Goal: Task Accomplishment & Management: Use online tool/utility

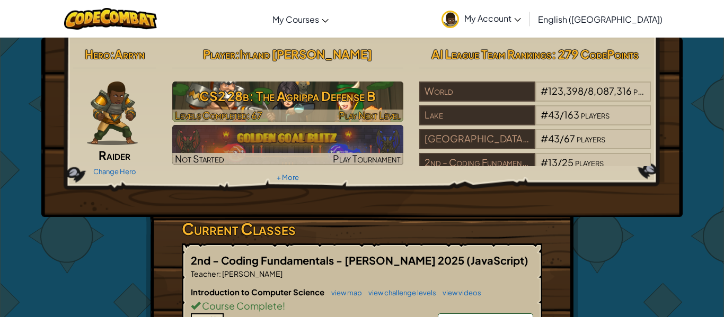
click at [261, 114] on span "Levels Completed: 67" at bounding box center [218, 115] width 87 height 12
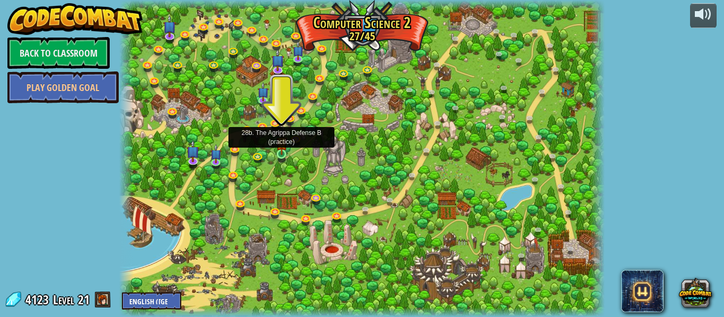
click at [282, 154] on img at bounding box center [281, 142] width 11 height 25
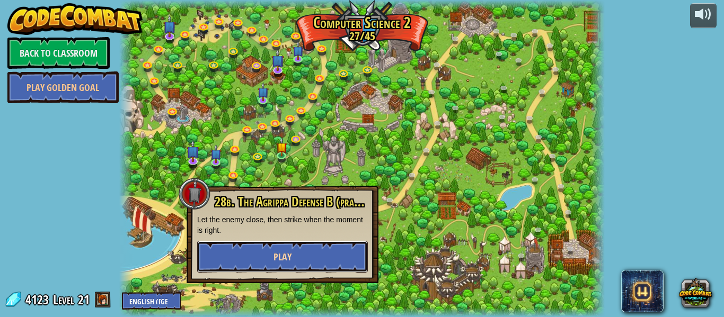
click at [279, 264] on button "Play" at bounding box center [282, 257] width 171 height 32
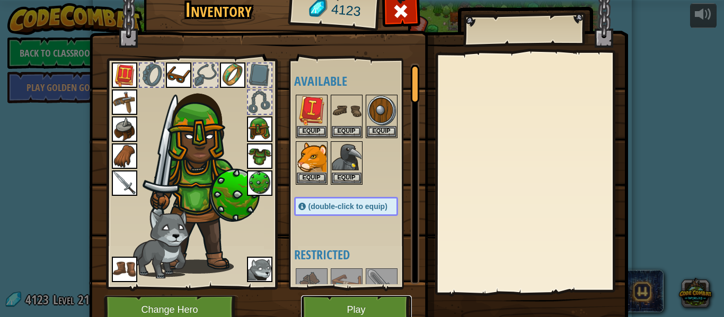
click at [306, 309] on button "Play" at bounding box center [356, 310] width 111 height 29
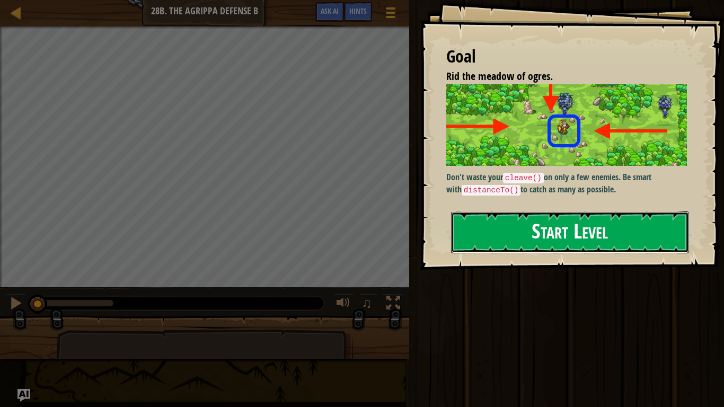
click at [535, 211] on button "Start Level" at bounding box center [570, 232] width 238 height 42
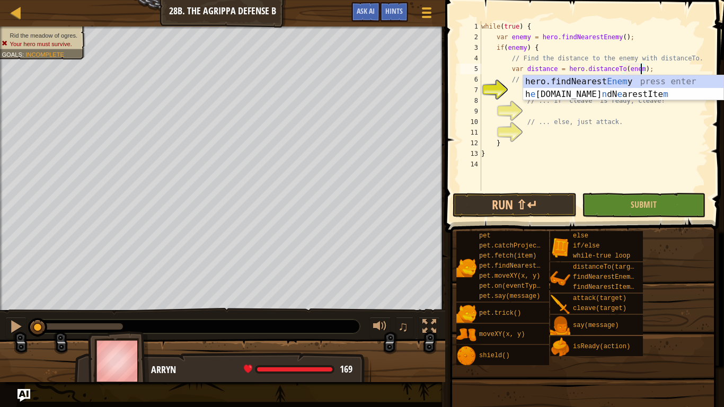
scroll to position [5, 24]
type textarea "var distance = hero.distanceTo(enemy);"
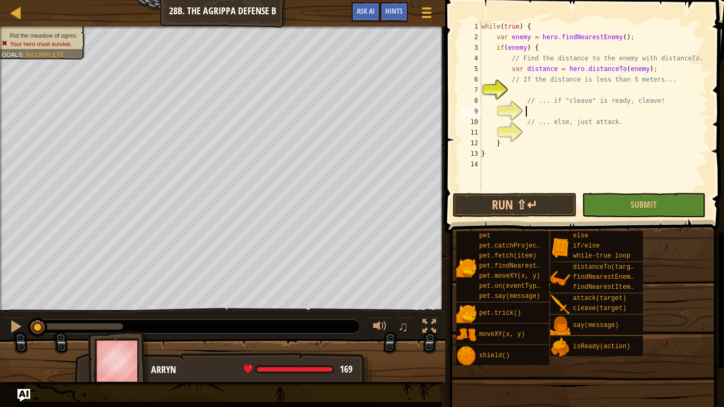
click at [561, 107] on div "while ( true ) { var enemy = hero . findNearestEnemy ( ) ; if ( enemy ) { // Fi…" at bounding box center [593, 116] width 229 height 191
click at [539, 86] on div "while ( true ) { var enemy = hero . findNearestEnemy ( ) ; if ( enemy ) { // Fi…" at bounding box center [593, 116] width 229 height 191
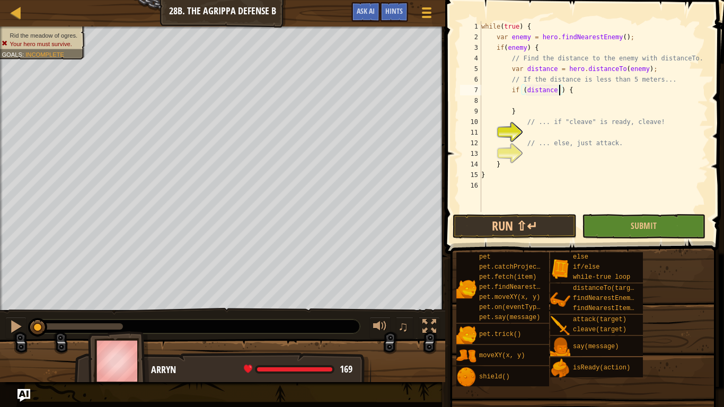
scroll to position [5, 12]
type textarea "if (distance < 5) {"
click at [531, 132] on div "while ( true ) { var enemy = hero . findNearestEnemy ( ) ; if ( enemy ) { // Fi…" at bounding box center [593, 127] width 229 height 212
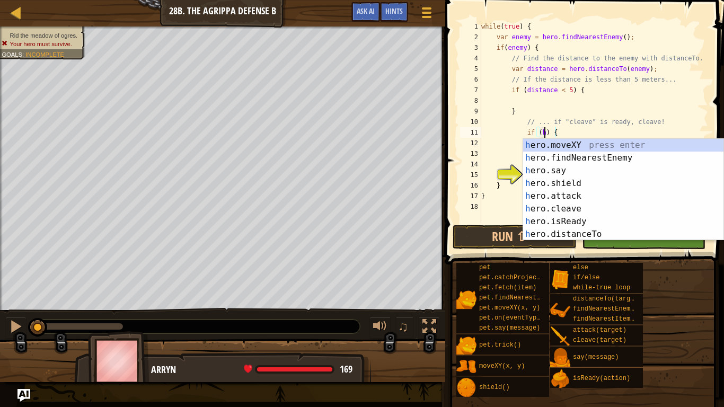
scroll to position [5, 10]
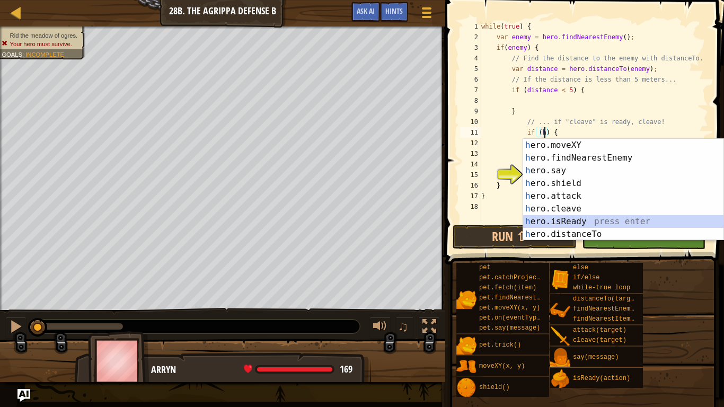
type textarea "if (hero.isReady("cleave")) {"
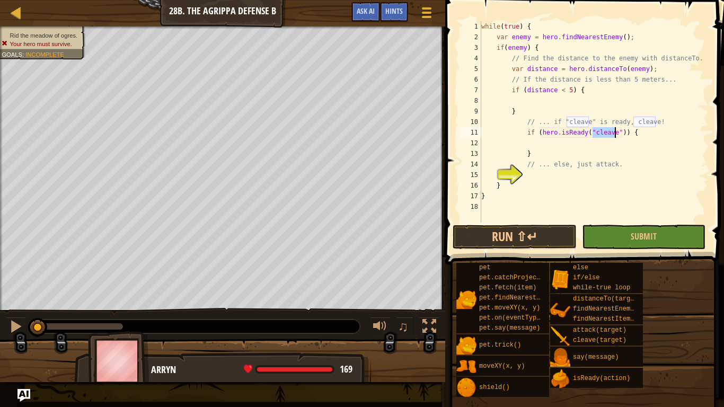
click at [544, 146] on div "while ( true ) { var enemy = hero . findNearestEnemy ( ) ; if ( enemy ) { // Fi…" at bounding box center [593, 132] width 229 height 222
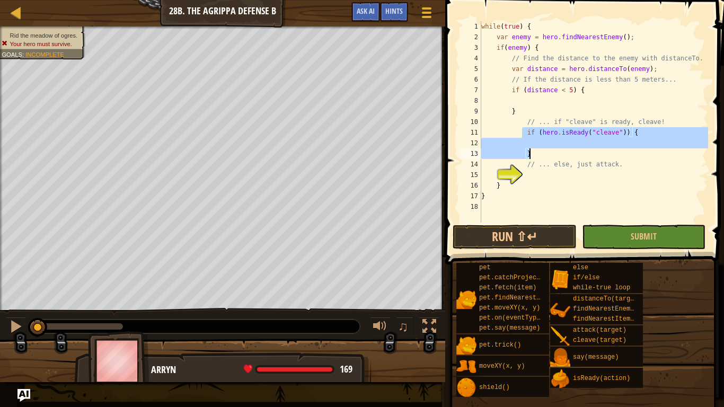
drag, startPoint x: 520, startPoint y: 131, endPoint x: 531, endPoint y: 157, distance: 28.2
click at [531, 157] on div "while ( true ) { var enemy = hero . findNearestEnemy ( ) ; if ( enemy ) { // Fi…" at bounding box center [593, 132] width 229 height 222
type textarea "}"
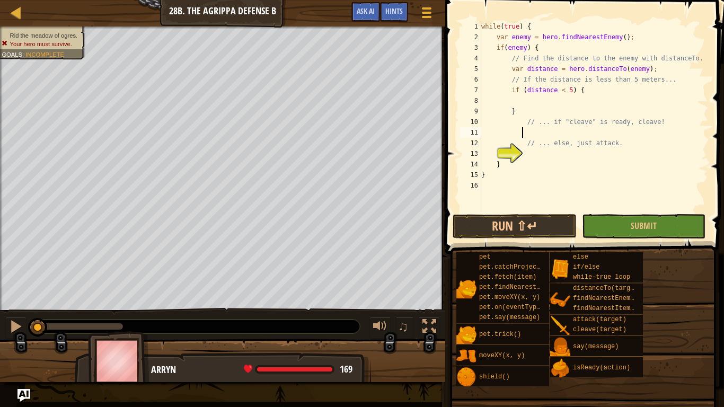
click at [513, 103] on div "while ( true ) { var enemy = hero . findNearestEnemy ( ) ; if ( enemy ) { // Fi…" at bounding box center [593, 127] width 229 height 212
type textarea "}"
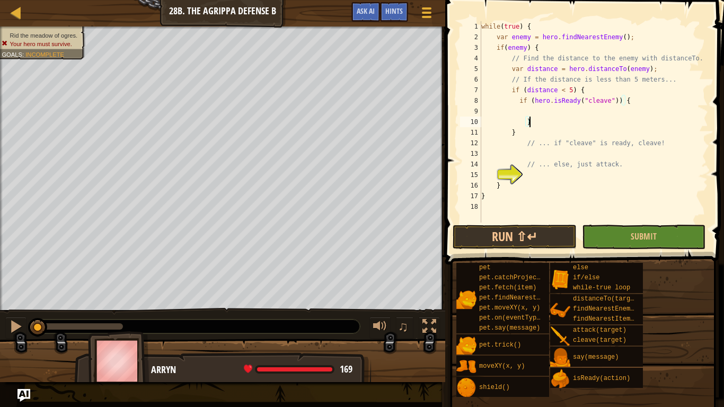
click at [569, 112] on div "while ( true ) { var enemy = hero . findNearestEnemy ( ) ; if ( enemy ) { // Fi…" at bounding box center [593, 132] width 229 height 222
click at [540, 179] on div "while ( true ) { var enemy = hero . findNearestEnemy ( ) ; if ( enemy ) { // Fi…" at bounding box center [593, 132] width 229 height 222
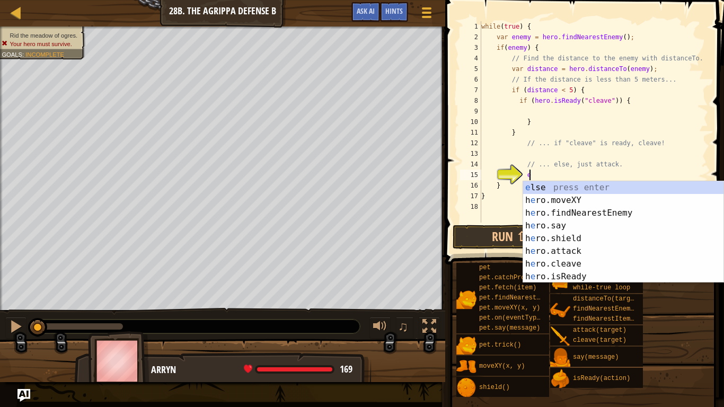
type textarea "el"
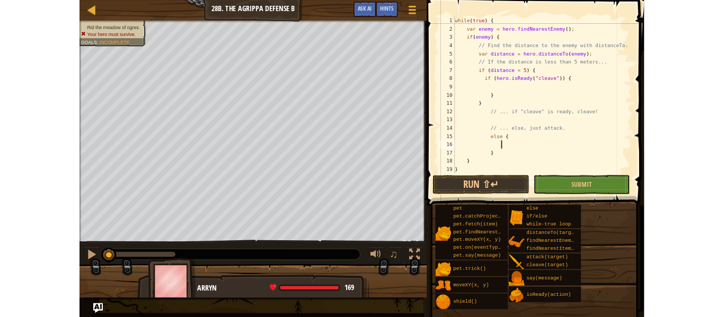
scroll to position [5, 8]
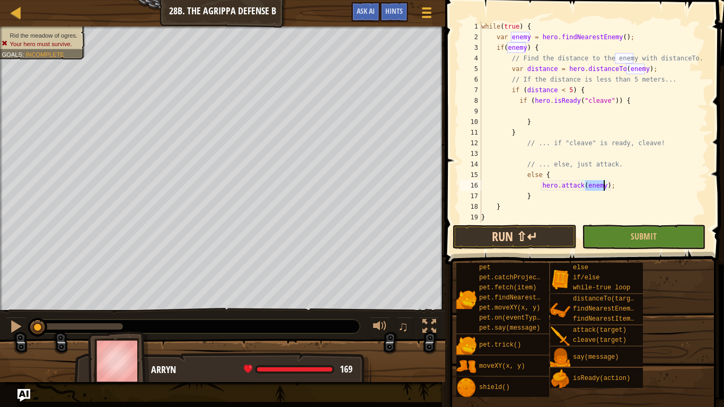
type textarea "hero.attack(enemy);"
click at [531, 231] on button "Run ⇧↵" at bounding box center [513, 237] width 123 height 24
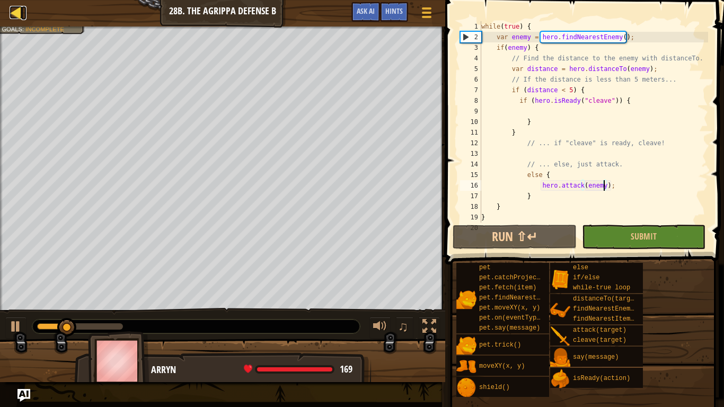
click at [13, 13] on div at bounding box center [16, 12] width 13 height 13
